Goal: Find specific page/section: Find specific page/section

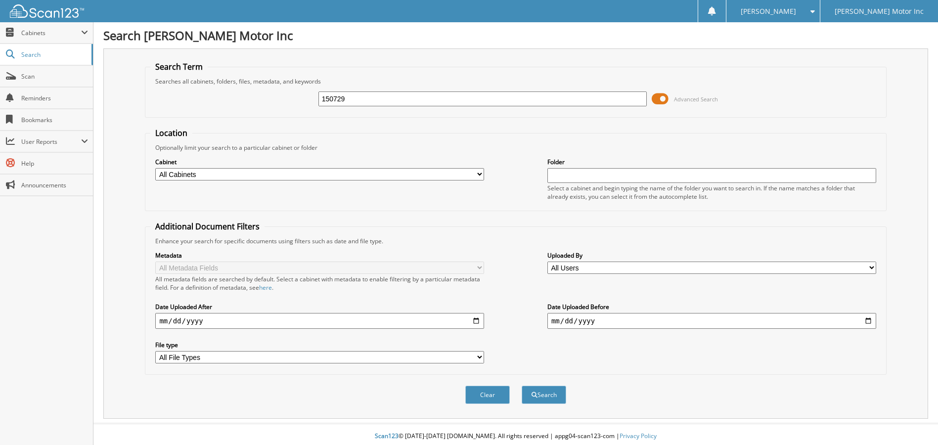
type input "150729"
click at [522, 386] on button "Search" at bounding box center [544, 395] width 44 height 18
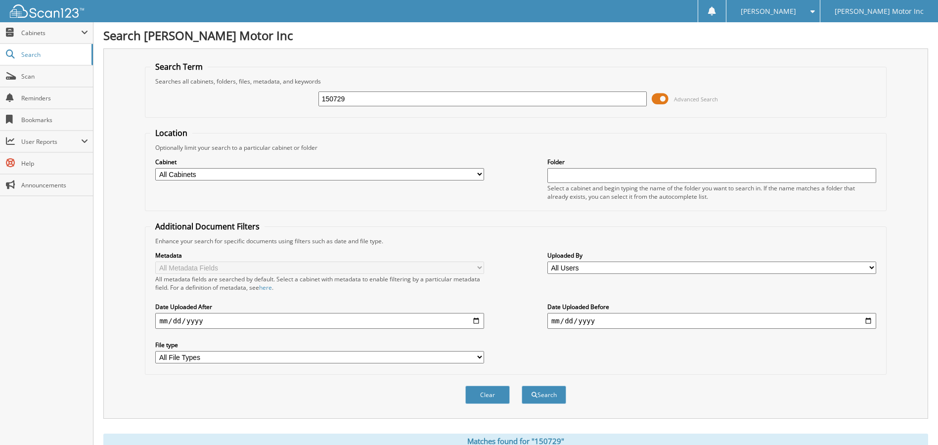
click at [665, 102] on span at bounding box center [660, 98] width 17 height 15
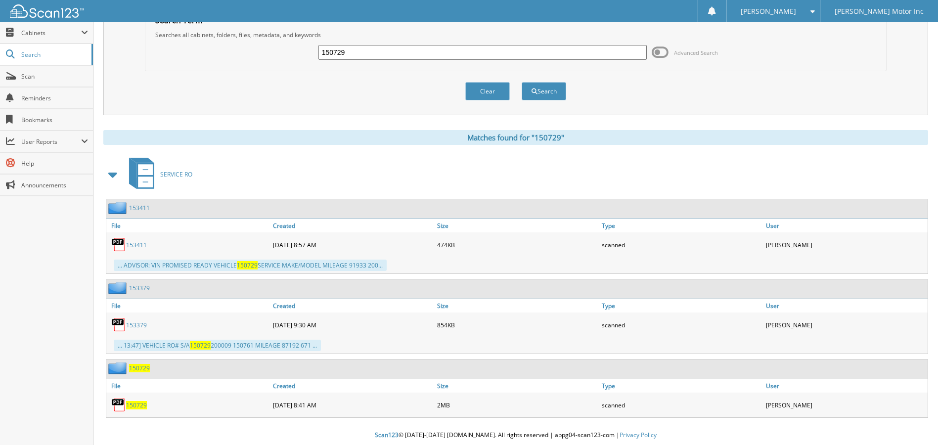
scroll to position [49, 0]
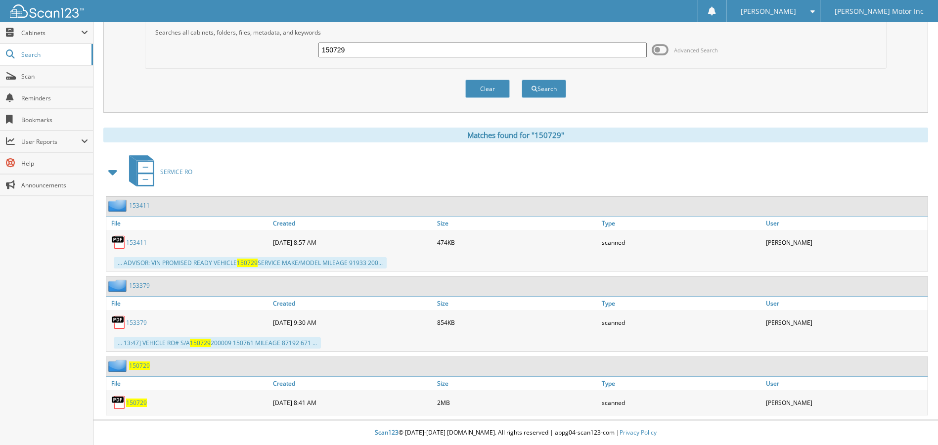
click at [140, 404] on span "150729" at bounding box center [136, 403] width 21 height 8
